Goal: Task Accomplishment & Management: Use online tool/utility

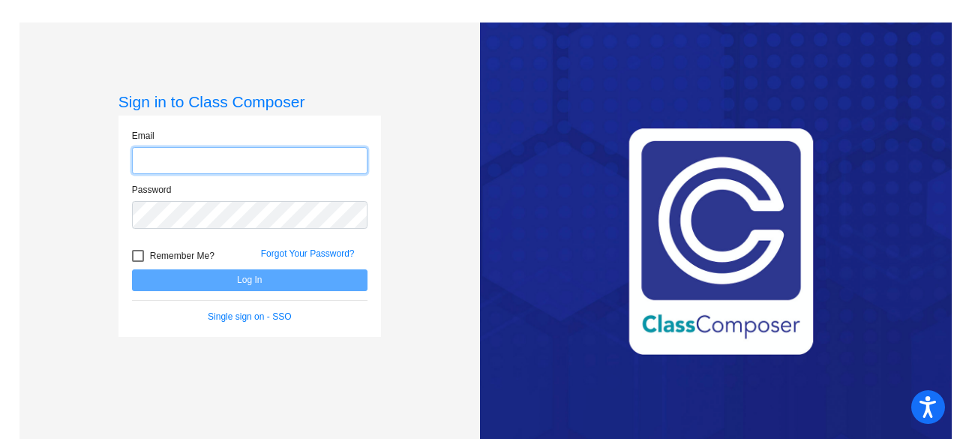
type input "[PERSON_NAME][EMAIL_ADDRESS][PERSON_NAME][DOMAIN_NAME]"
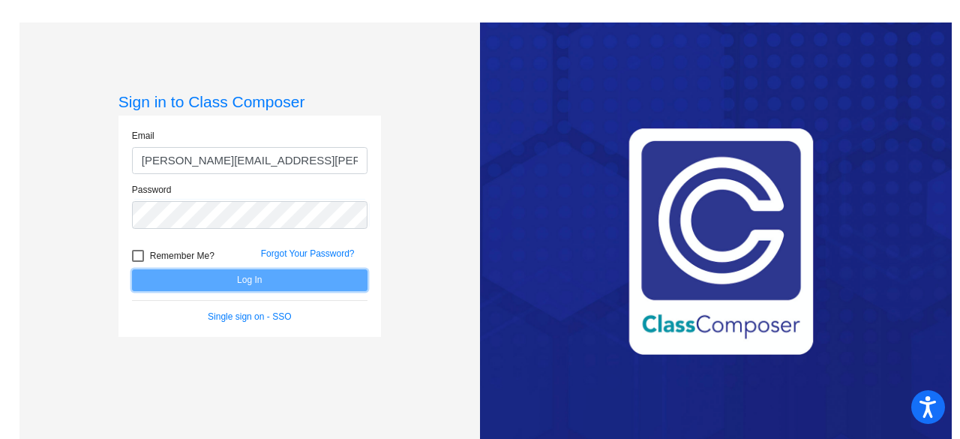
click at [239, 281] on button "Log In" at bounding box center [250, 280] width 236 height 22
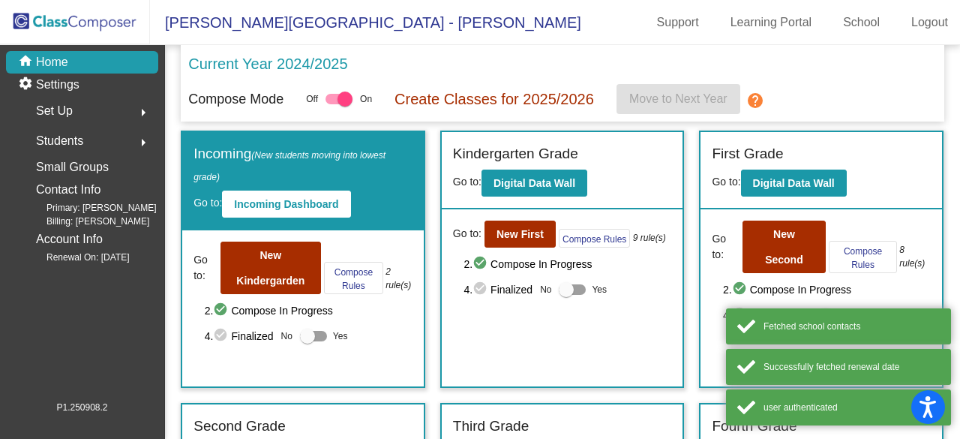
scroll to position [293, 0]
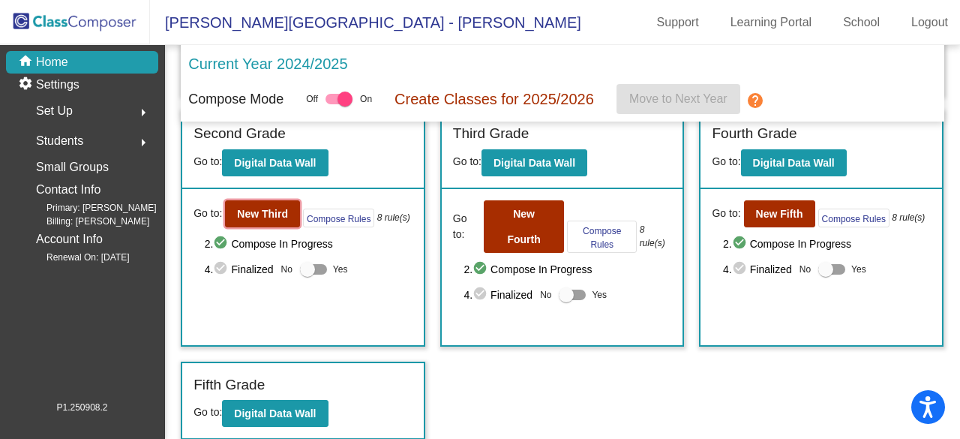
click at [250, 221] on button "New Third" at bounding box center [262, 213] width 75 height 27
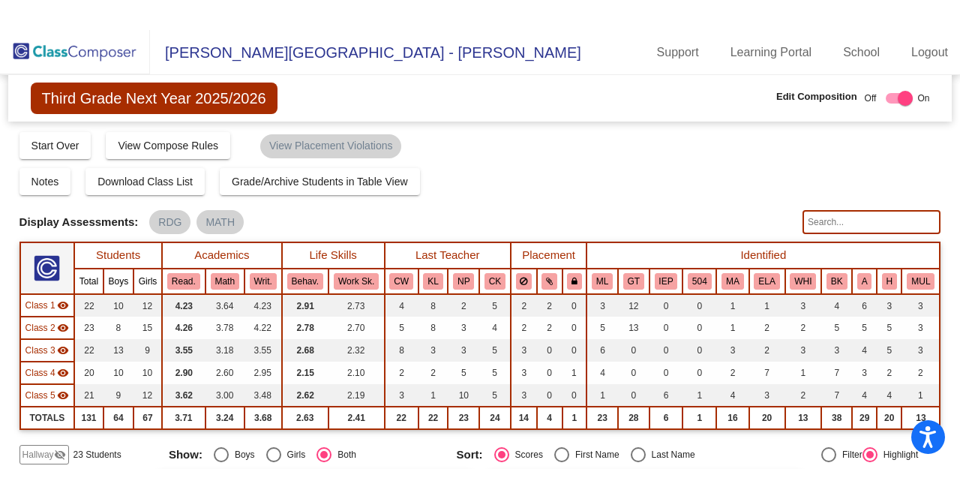
scroll to position [75, 0]
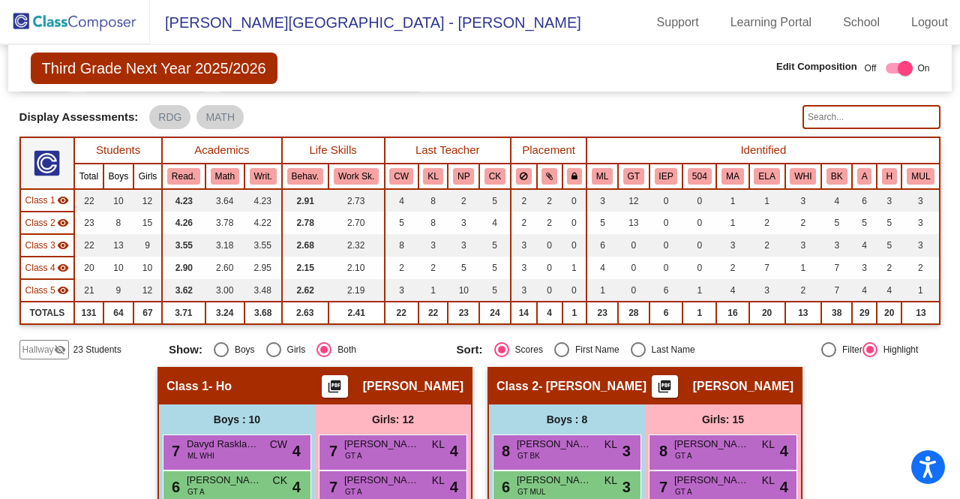
click at [636, 170] on button "GT" at bounding box center [633, 176] width 21 height 17
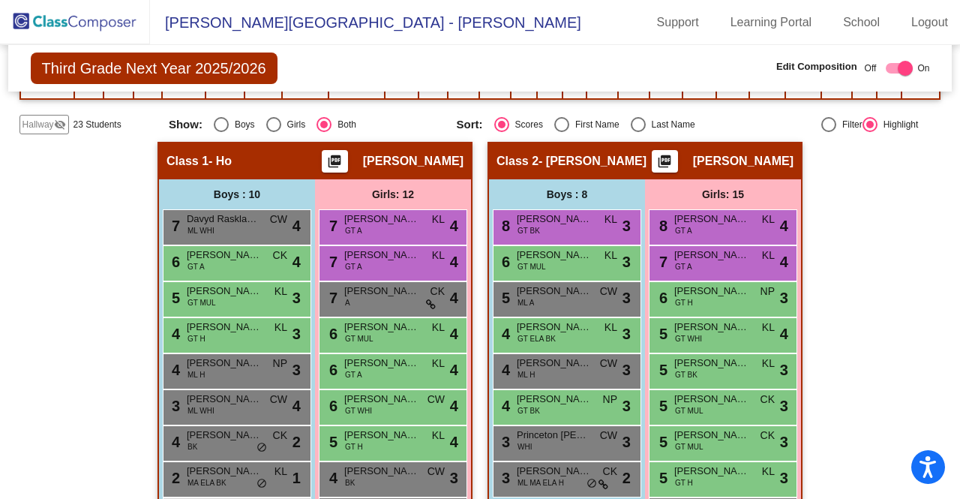
scroll to position [450, 0]
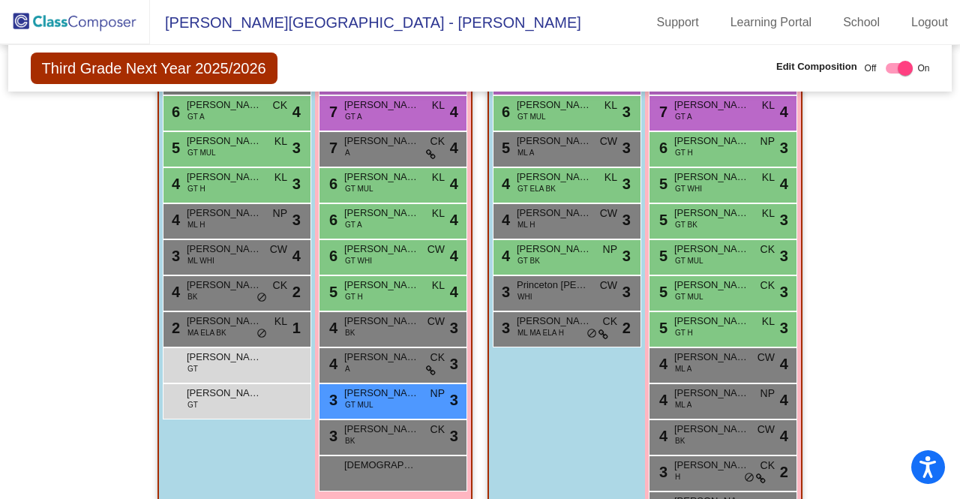
click at [239, 365] on div "[PERSON_NAME] [PERSON_NAME] GT lock do_not_disturb_alt" at bounding box center [235, 363] width 143 height 31
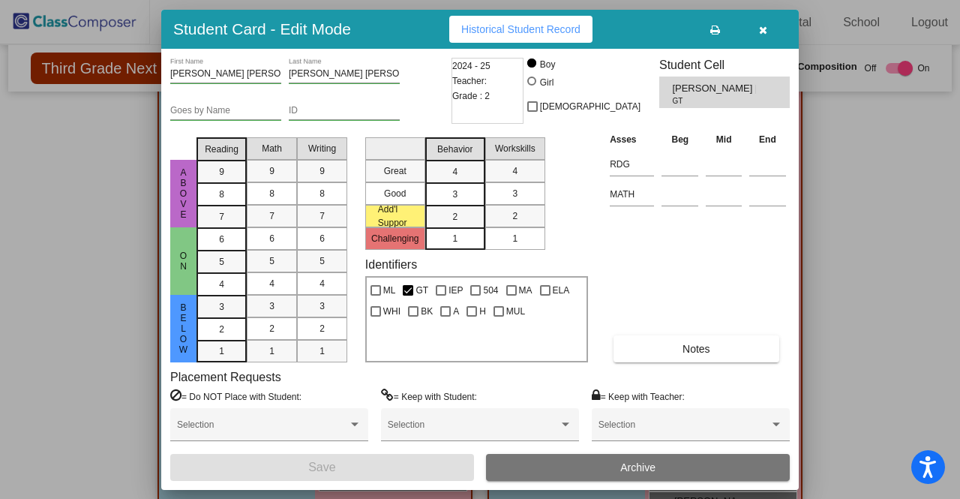
click at [767, 32] on icon "button" at bounding box center [763, 30] width 8 height 11
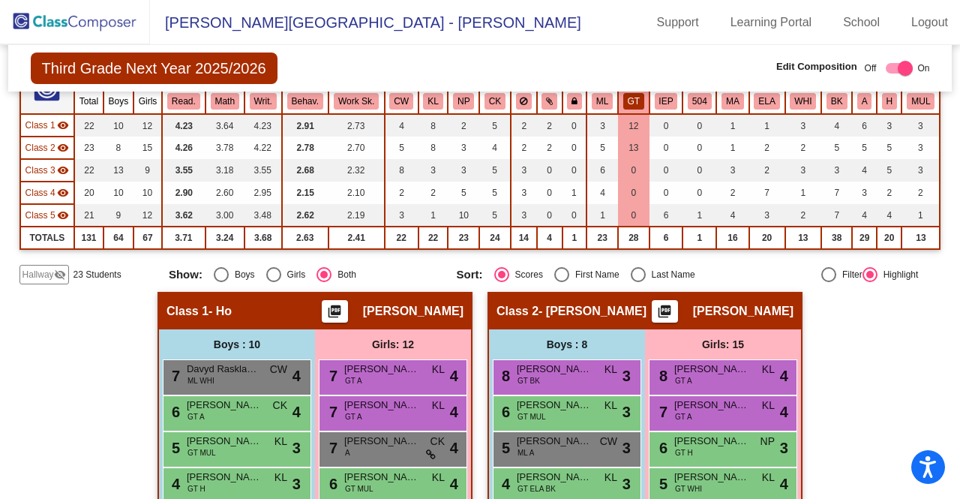
scroll to position [0, 0]
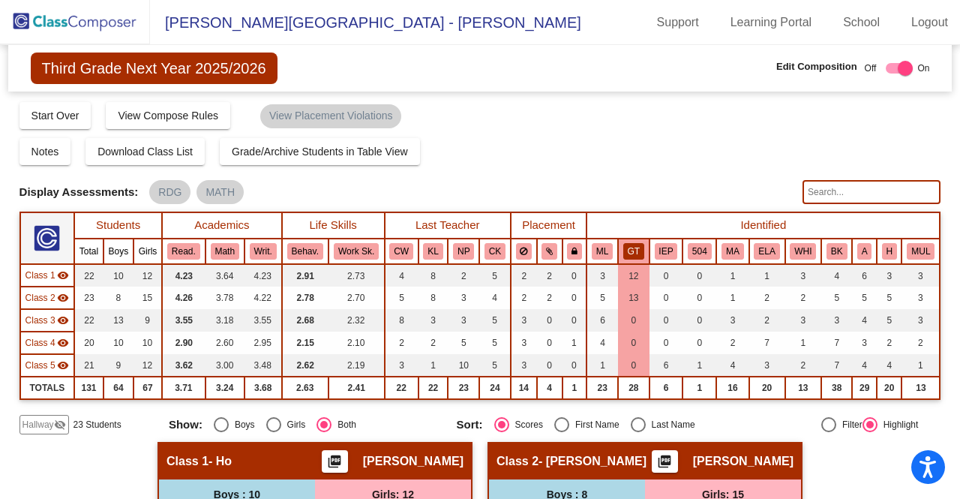
click at [632, 252] on button "GT" at bounding box center [633, 251] width 21 height 17
click at [600, 251] on button "ML" at bounding box center [602, 251] width 21 height 17
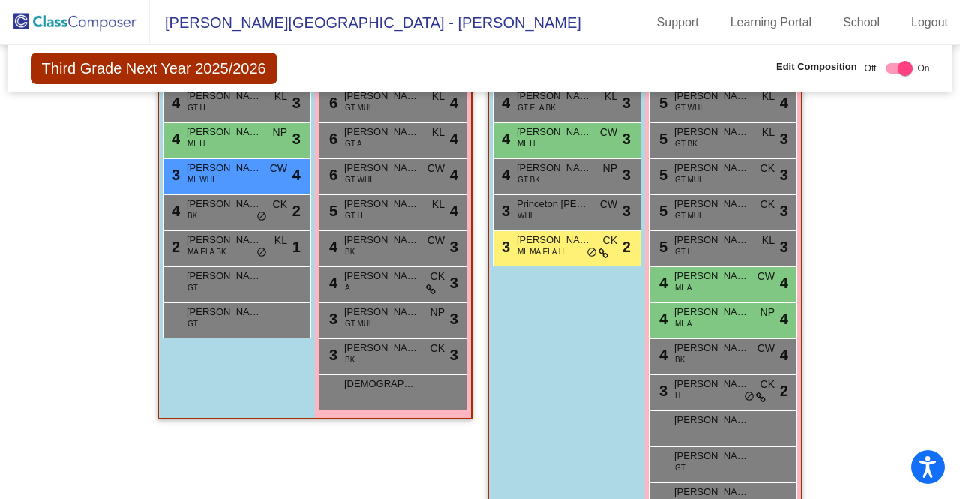
scroll to position [81, 0]
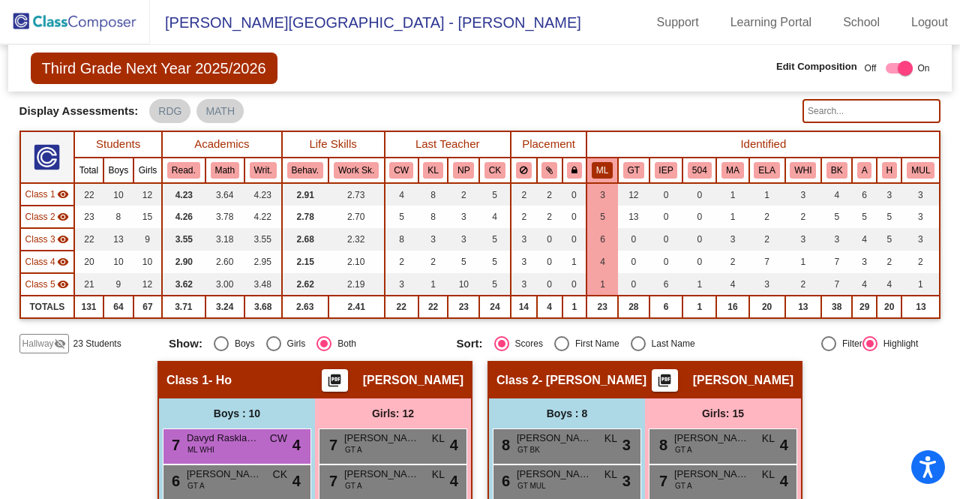
click at [596, 169] on button "ML" at bounding box center [602, 170] width 21 height 17
